Goal: Find contact information: Find contact information

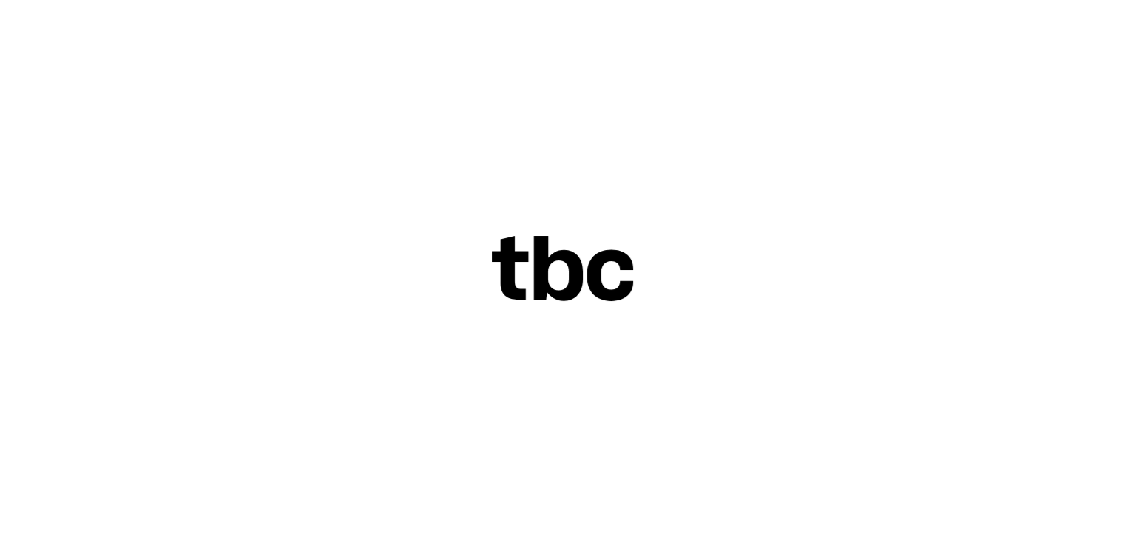
scroll to position [50, 0]
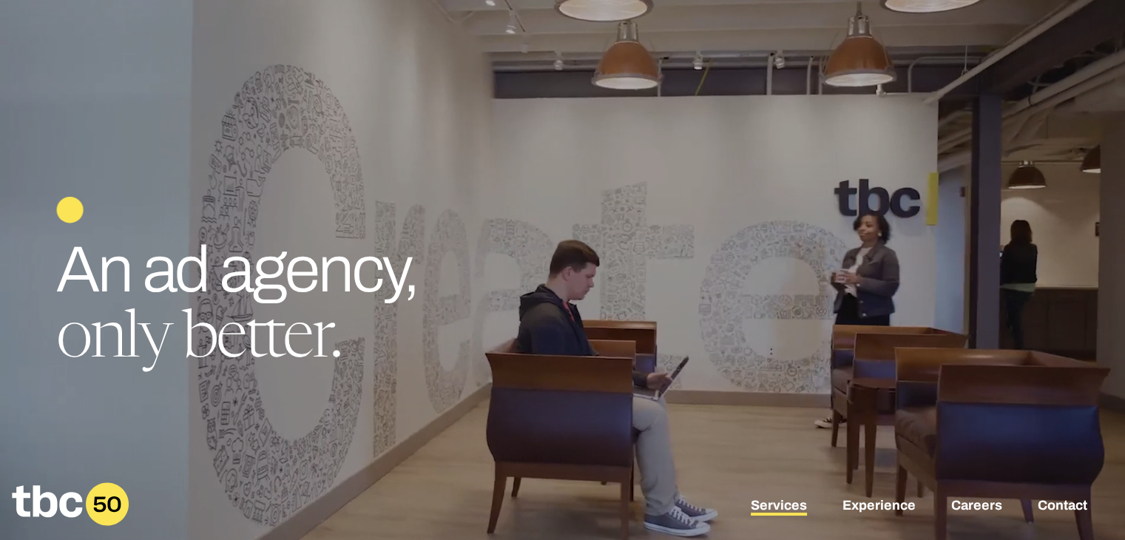
click at [791, 501] on link "Services" at bounding box center [778, 507] width 56 height 18
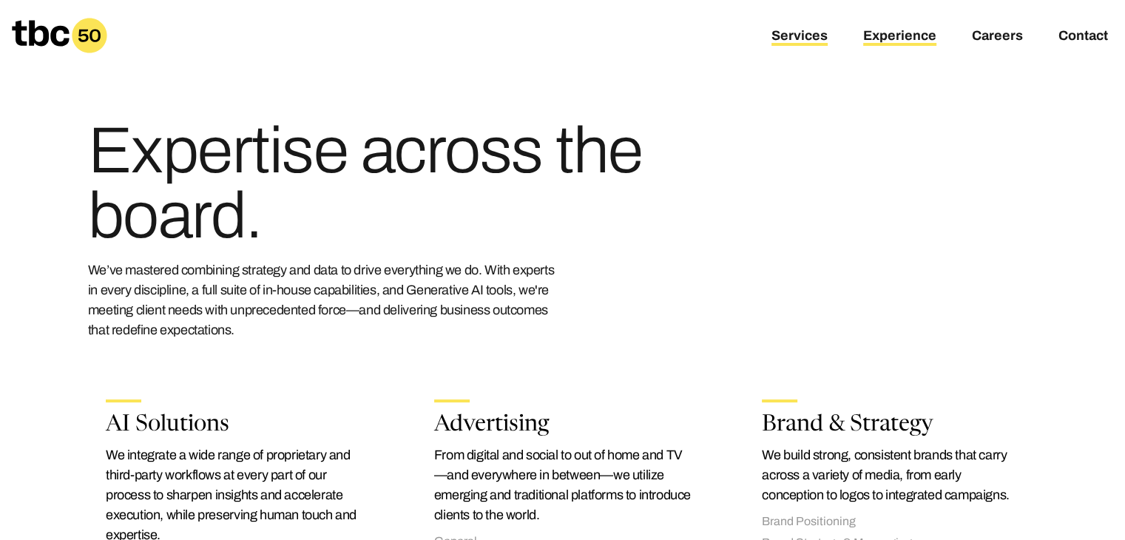
click at [896, 35] on link "Experience" at bounding box center [899, 37] width 73 height 18
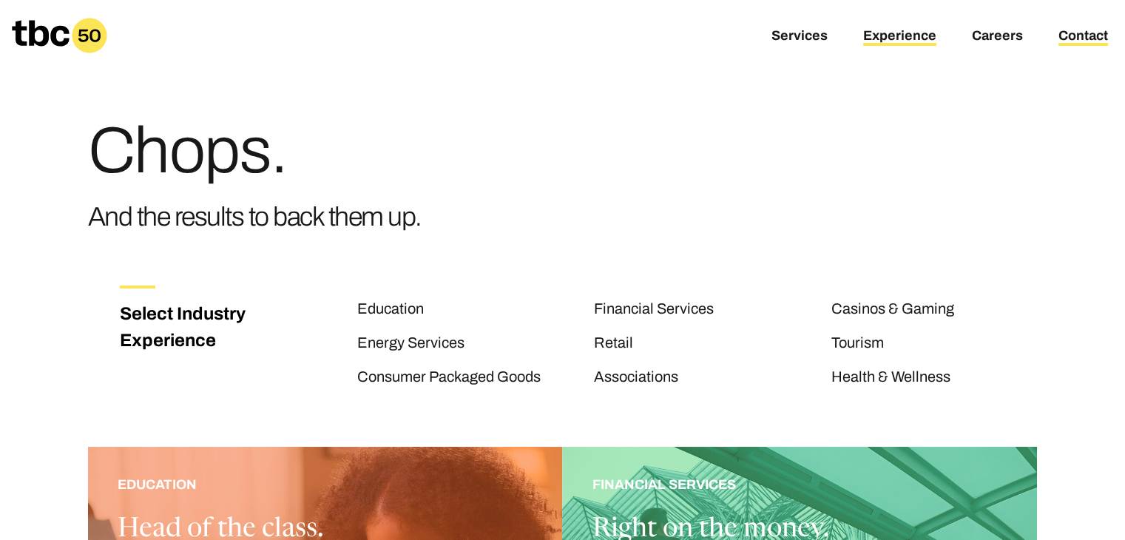
click at [1068, 35] on link "Contact" at bounding box center [1083, 37] width 50 height 18
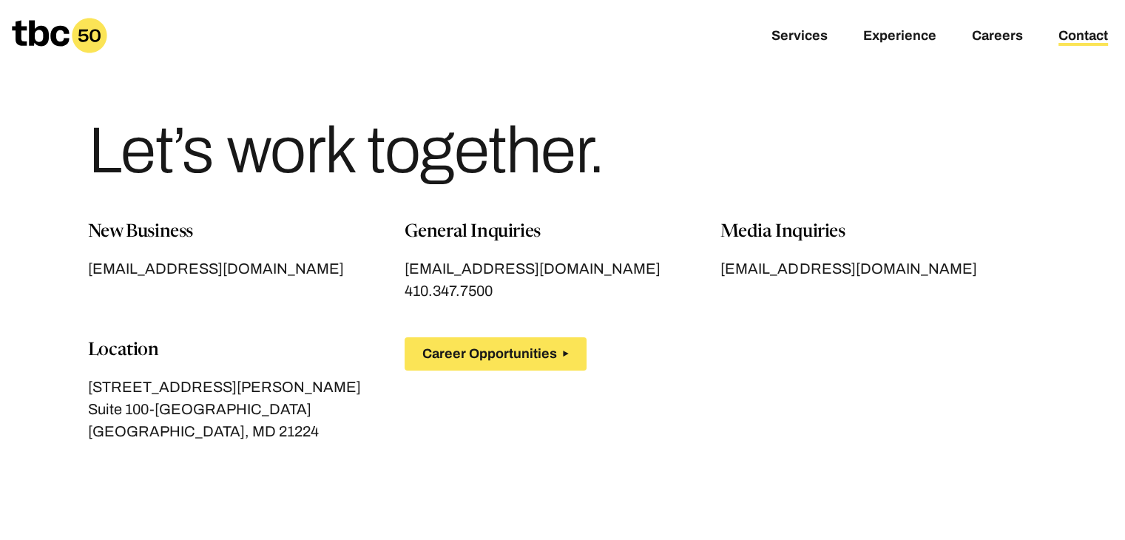
click at [879, 46] on div "Services Experience Careers Contact" at bounding box center [562, 35] width 1125 height 71
click at [890, 39] on link "Experience" at bounding box center [899, 37] width 73 height 18
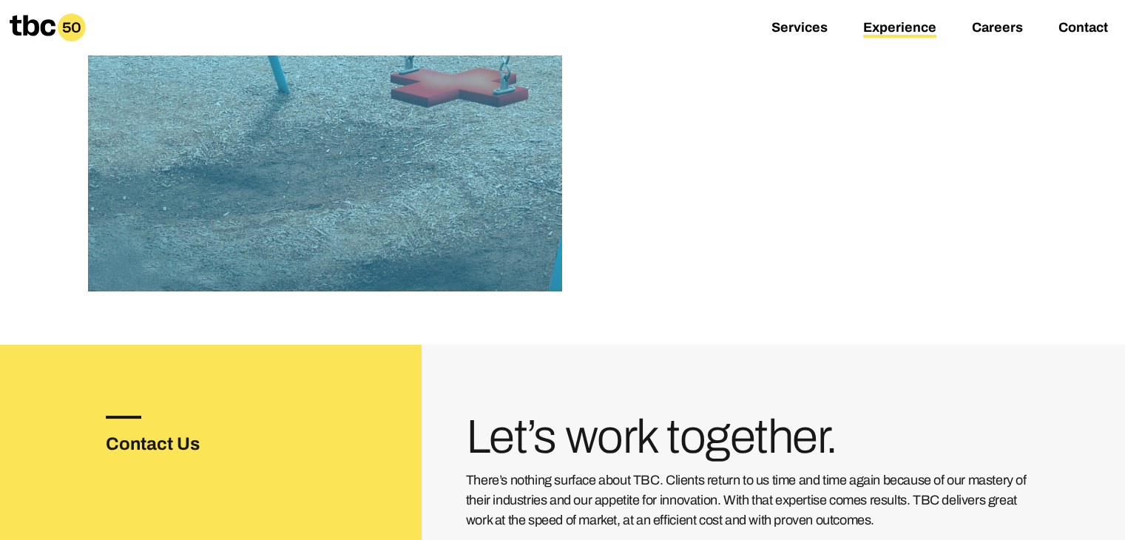
scroll to position [2355, 0]
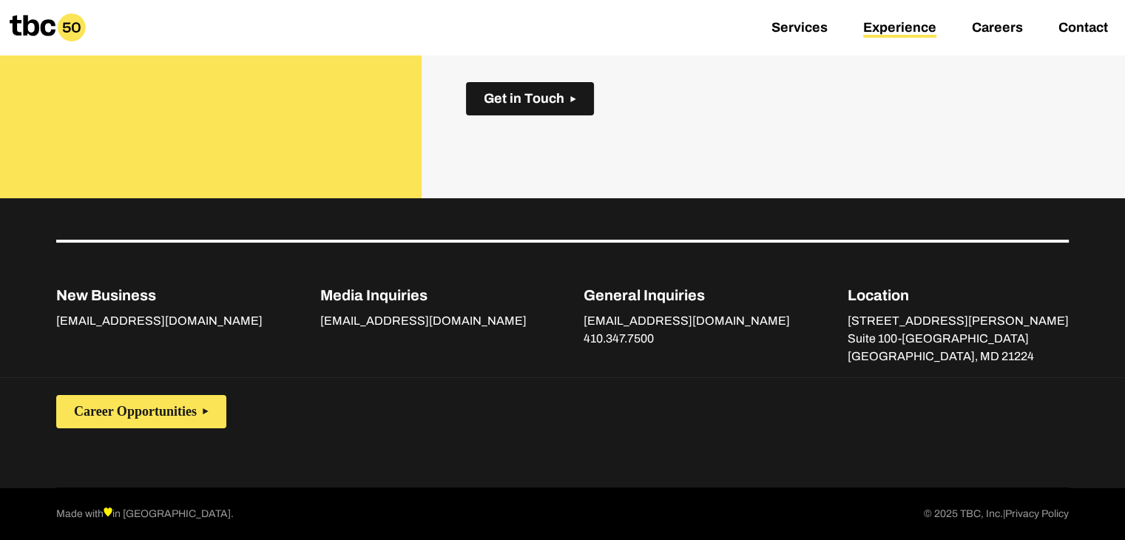
click at [523, 101] on span "Get in Touch" at bounding box center [524, 99] width 81 height 16
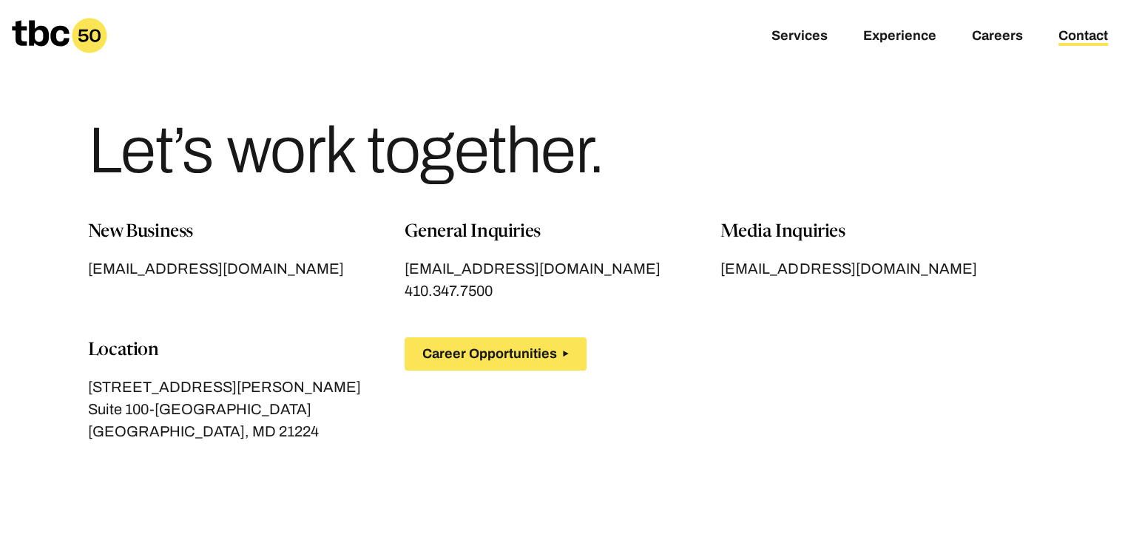
click at [44, 101] on div "Let’s work together." at bounding box center [562, 109] width 1125 height 219
